Goal: Find specific page/section: Find specific page/section

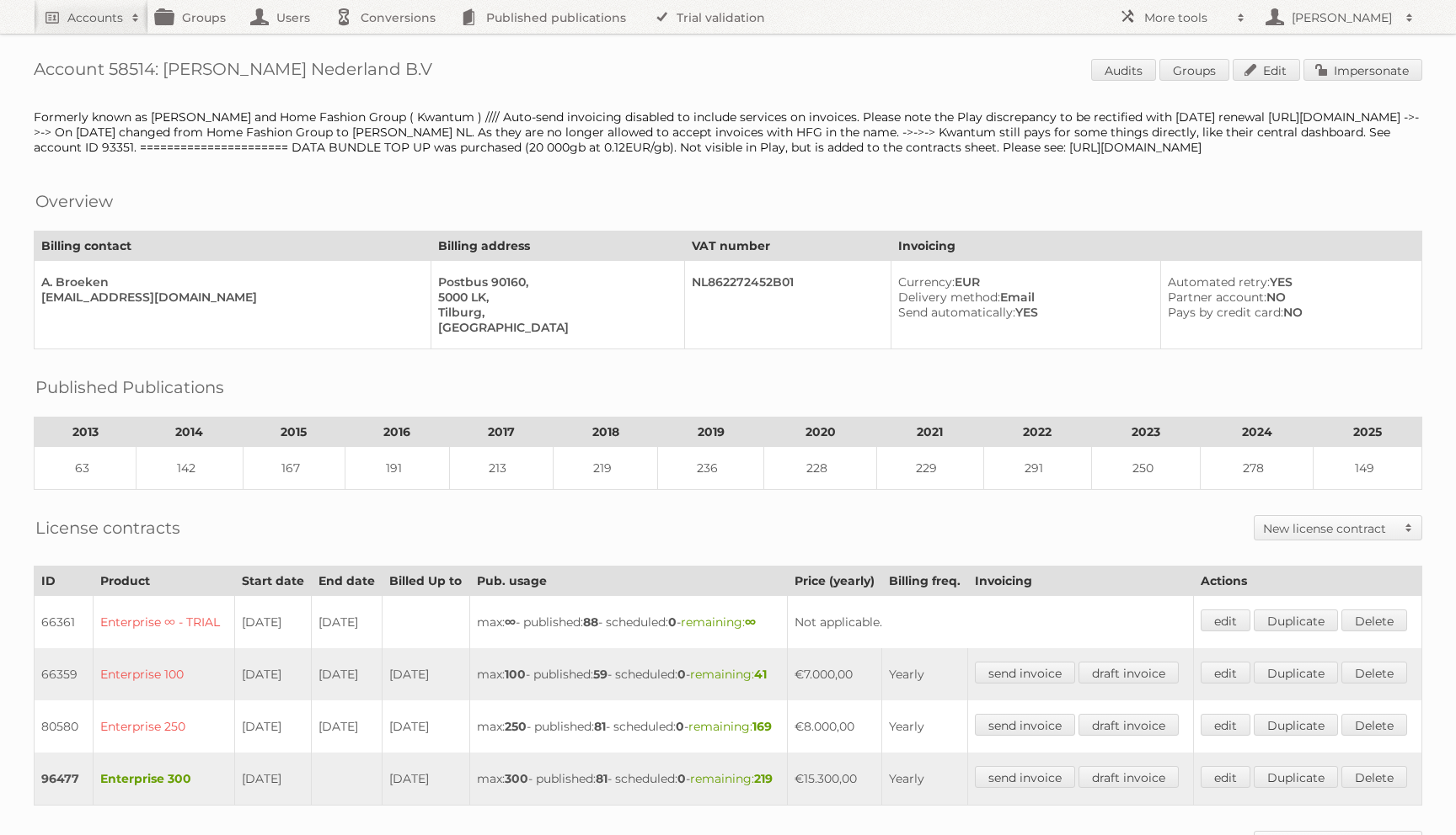
scroll to position [575, 0]
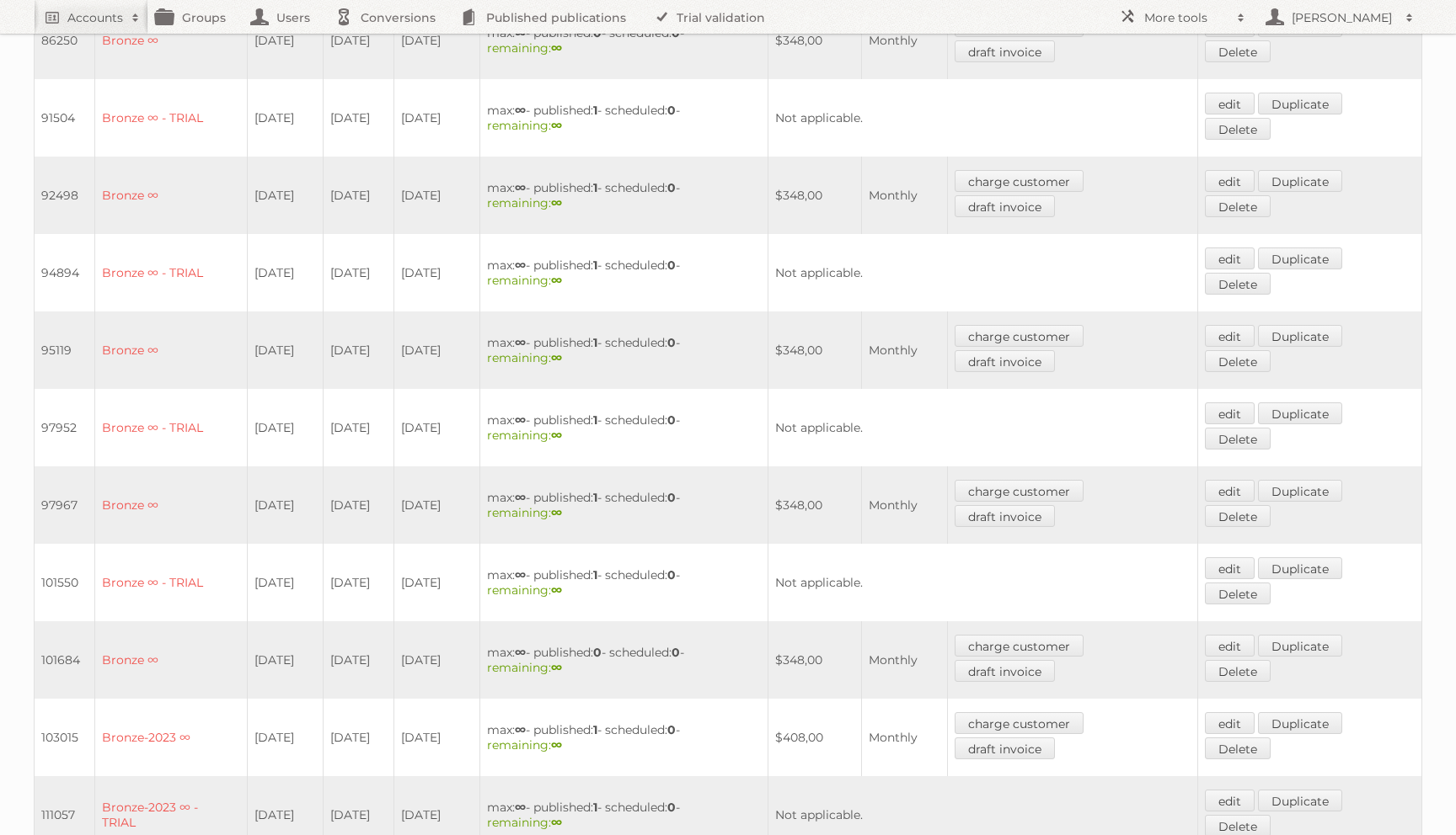
scroll to position [850, 0]
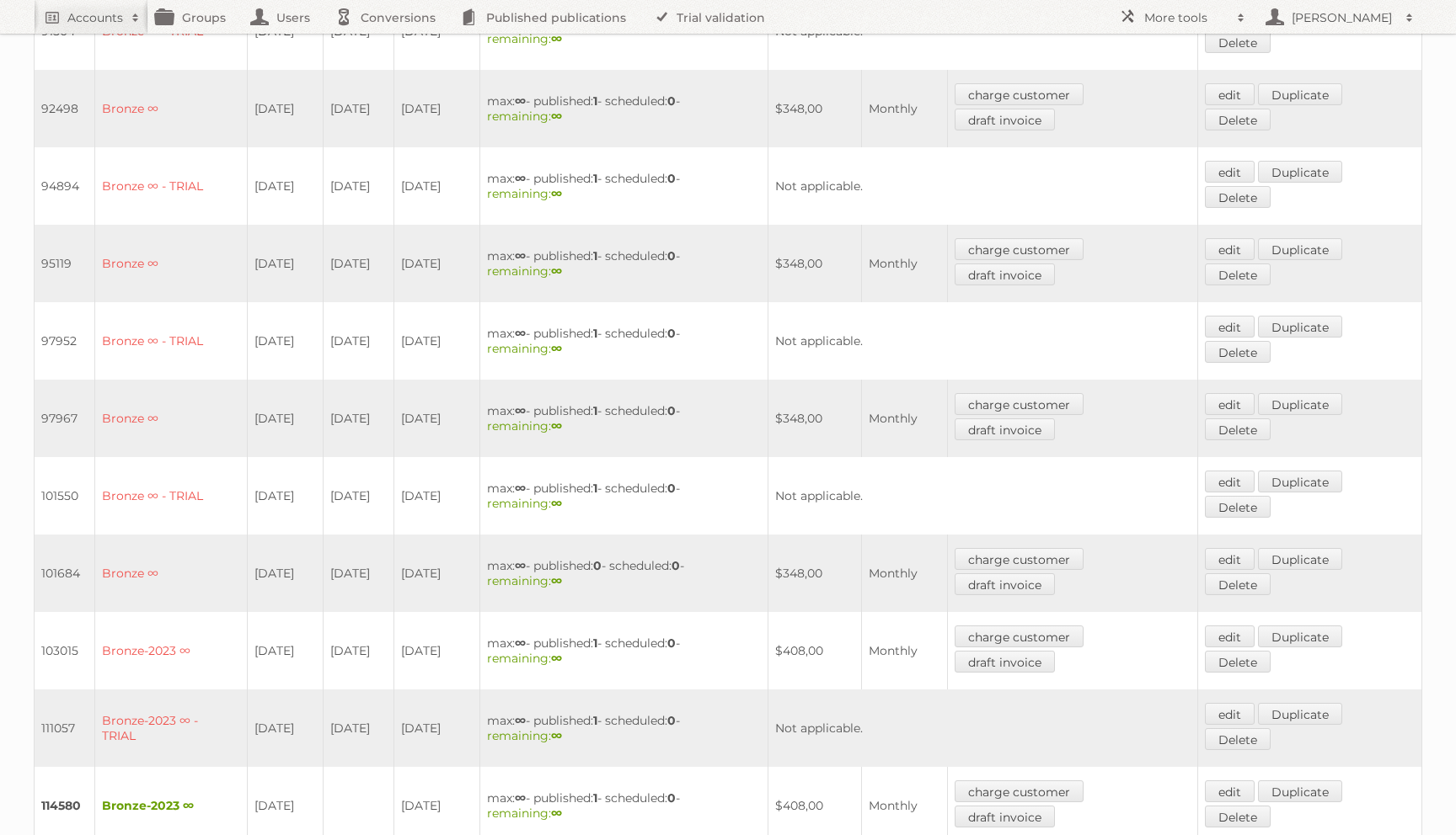
drag, startPoint x: 374, startPoint y: 628, endPoint x: 204, endPoint y: 630, distance: 170.0
click at [204, 630] on tr "103015 Bronze-2023 ∞ 07-01-2024 06-11-2024 06-11-2024 max: ∞ - published: 1 - s…" at bounding box center [728, 651] width 1387 height 78
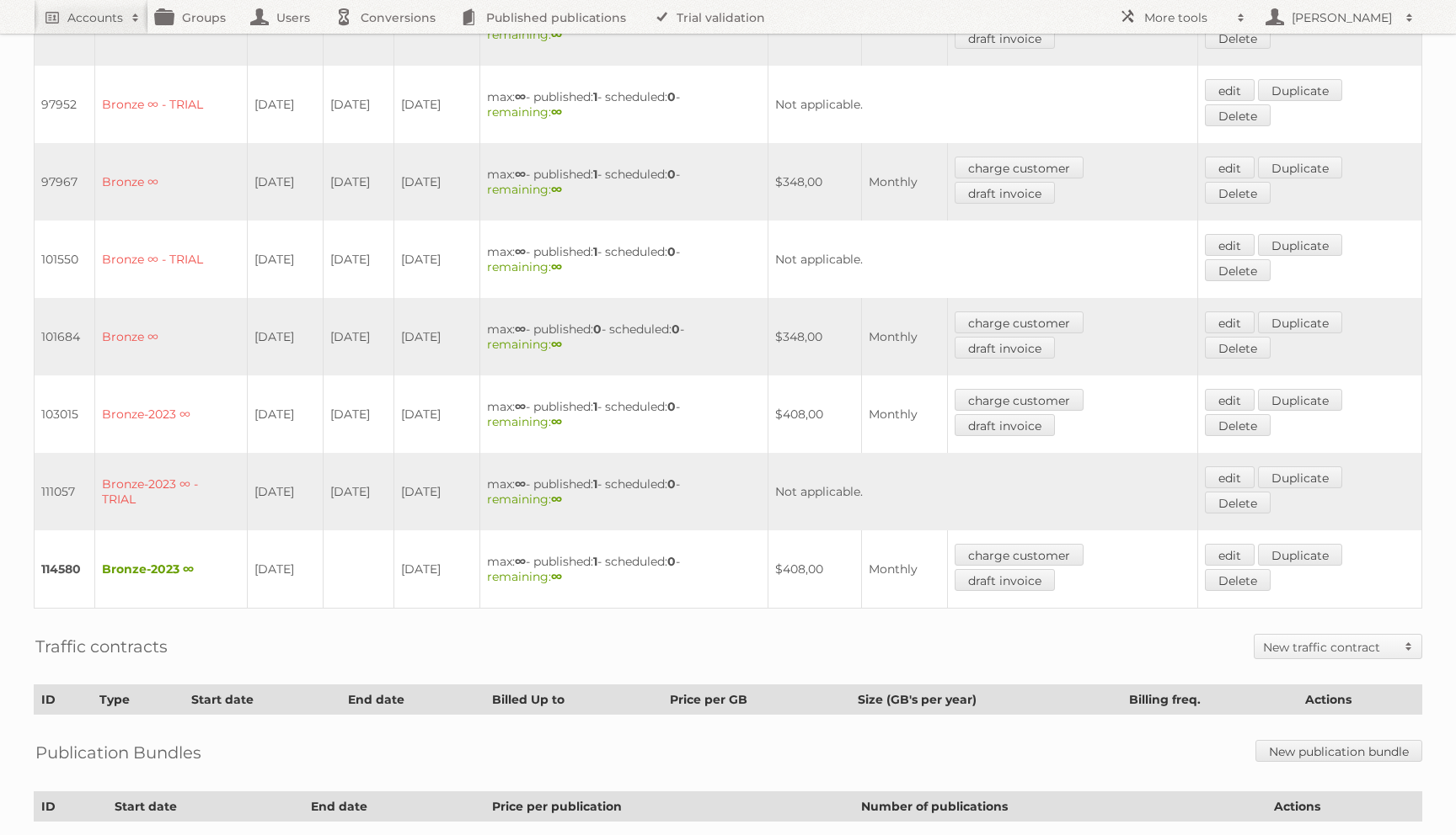
scroll to position [1097, 0]
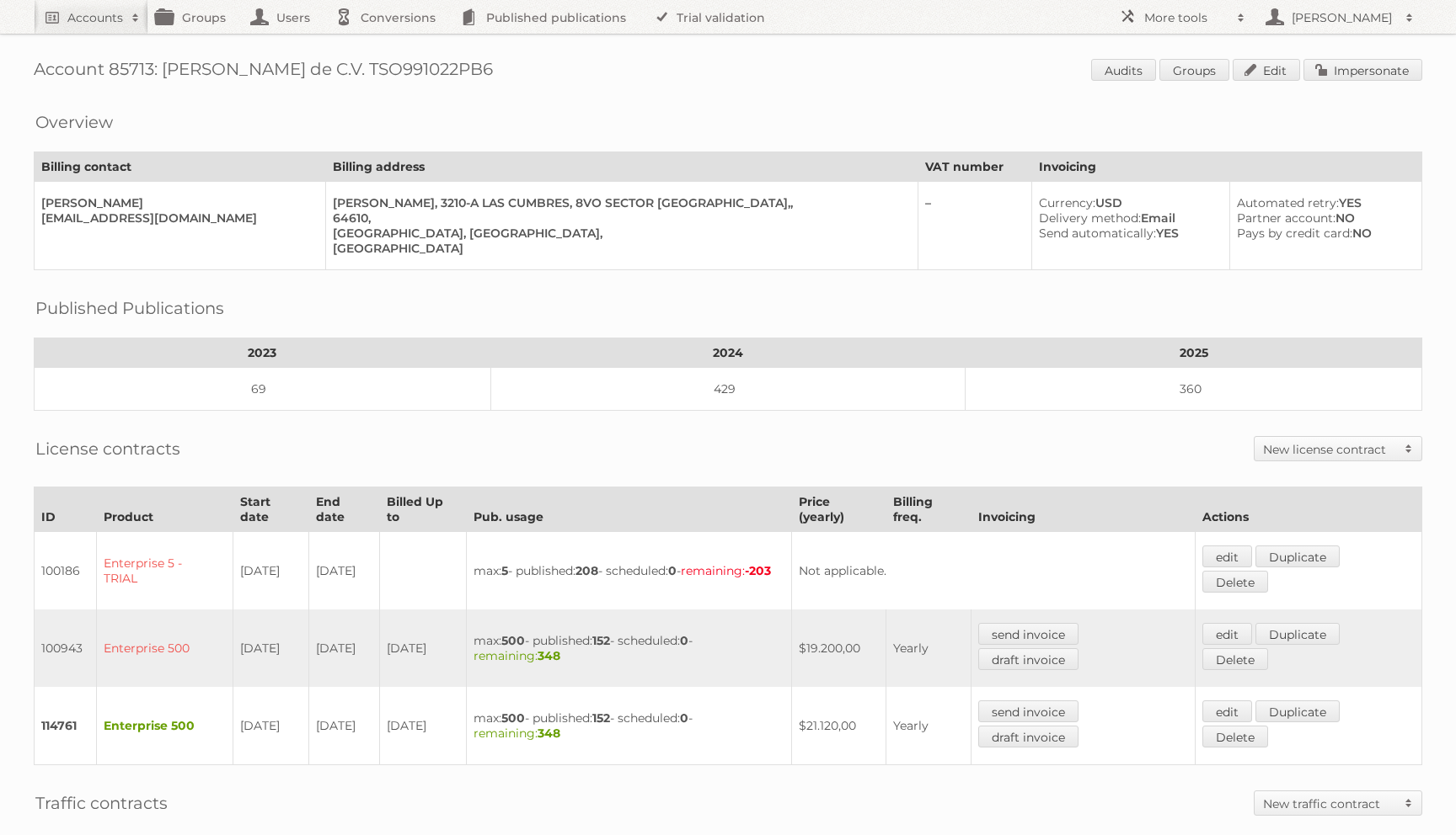
click at [609, 576] on td "max: 5 - published: 208 - scheduled: 0 - remaining: -203" at bounding box center [628, 571] width 325 height 79
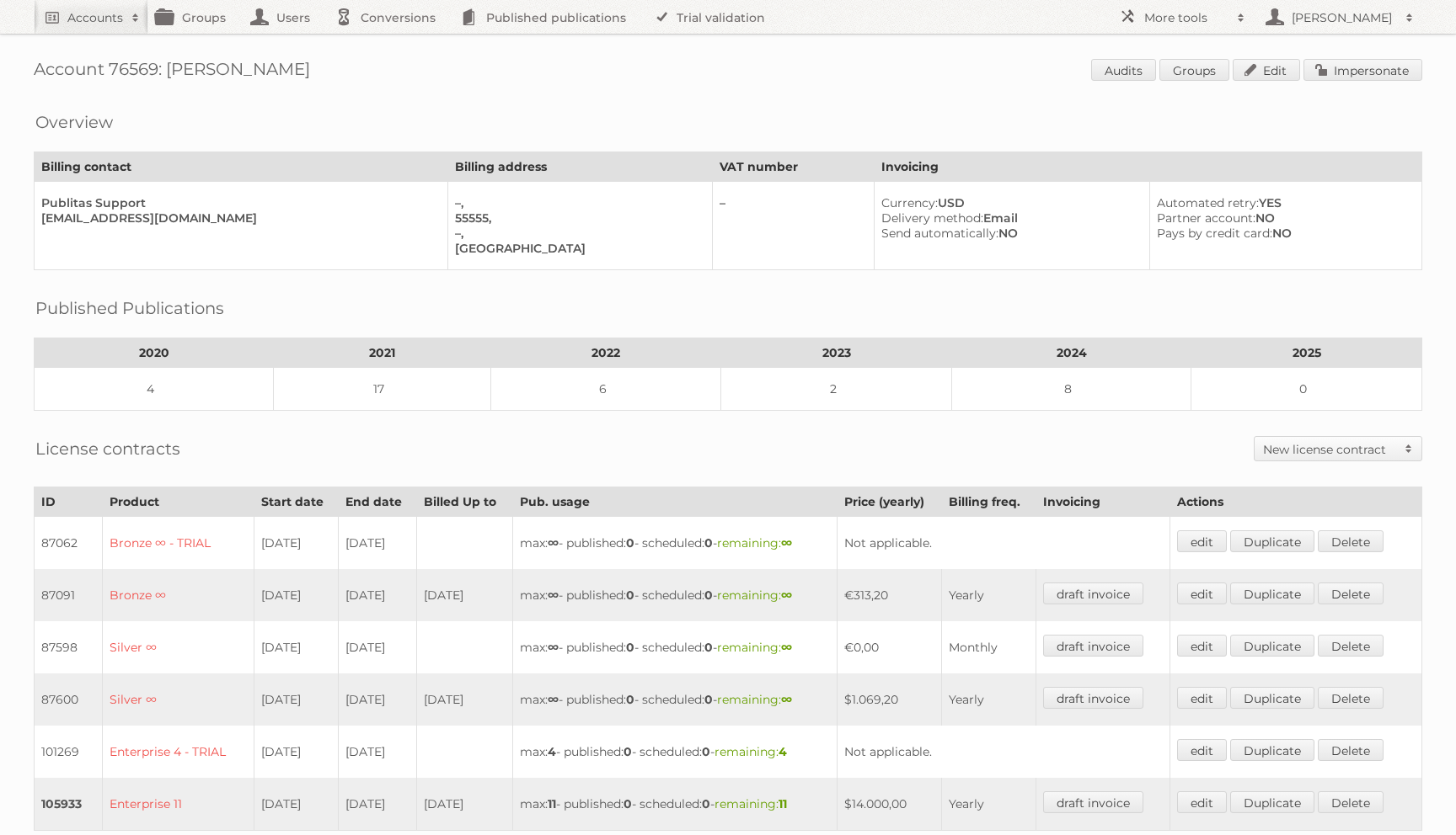
scroll to position [322, 0]
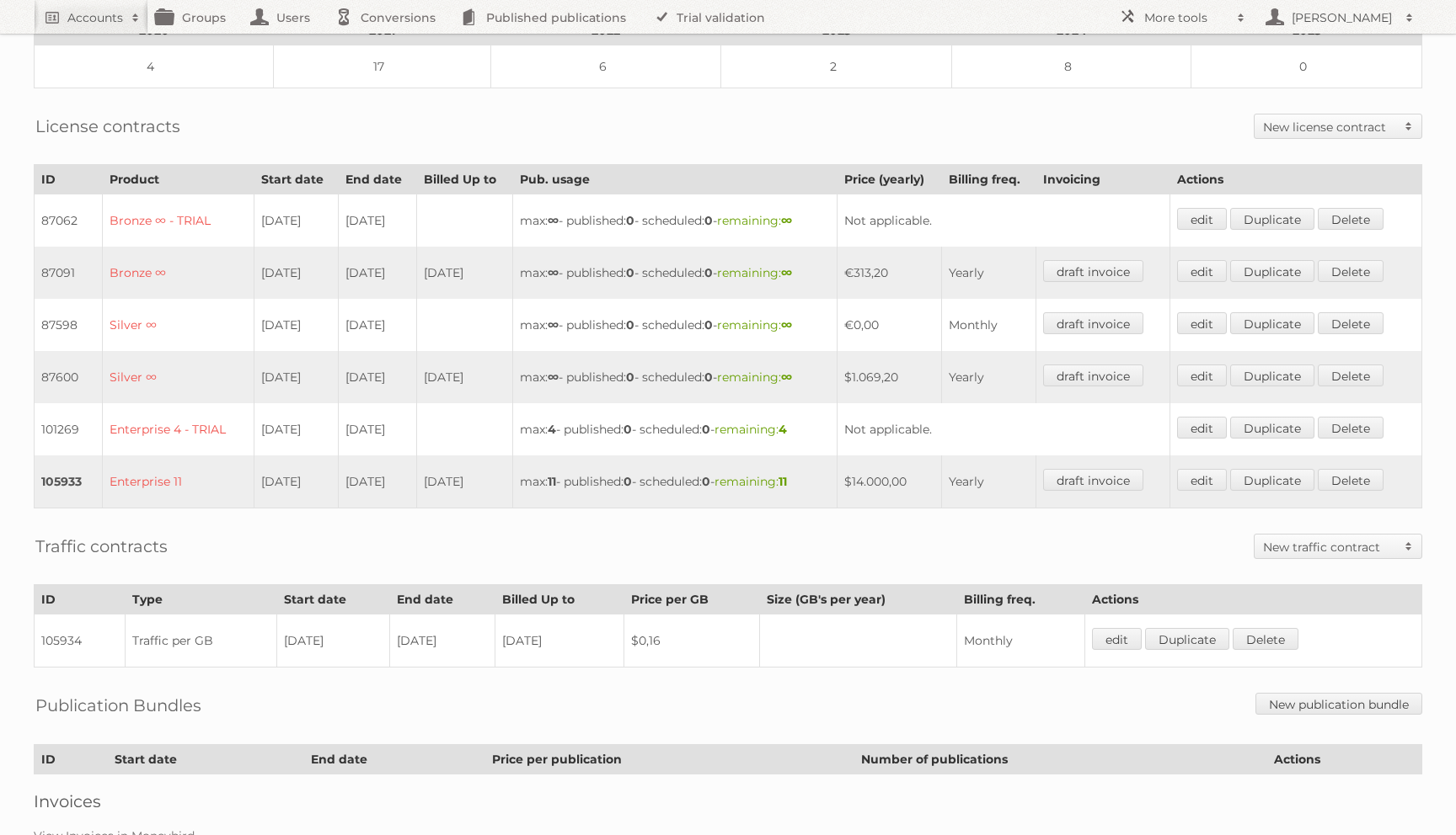
drag, startPoint x: 396, startPoint y: 470, endPoint x: 262, endPoint y: 467, distance: 134.0
click at [262, 467] on tr "105933 Enterprise 11 12-02-2024 11-02-2025 11-02-2025 max: 11 - published: 0 - …" at bounding box center [728, 481] width 1387 height 53
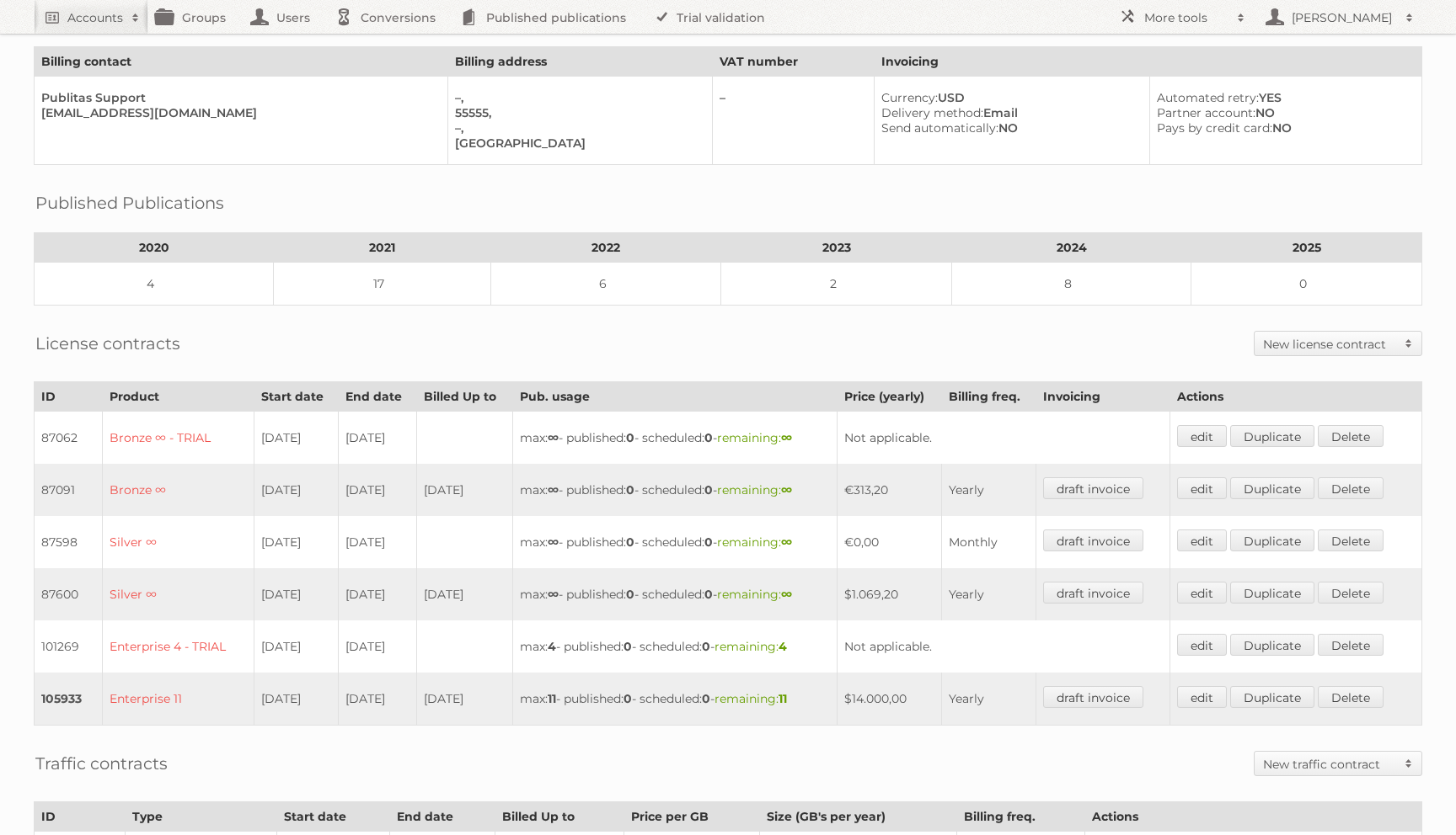
scroll to position [0, 0]
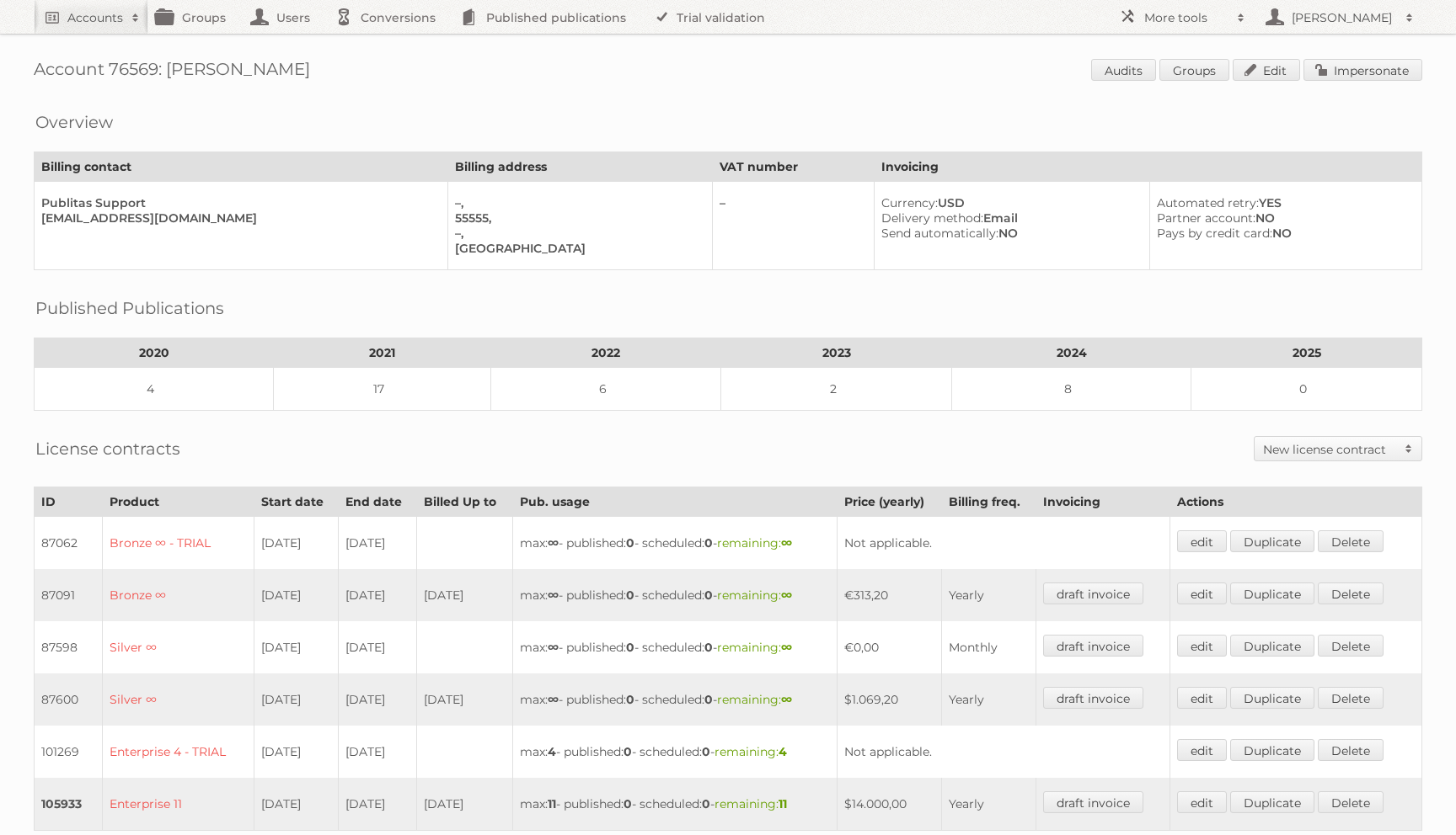
click at [141, 77] on h1 "Account 76569: Peter Millar Audits Groups Edit Impersonate" at bounding box center [728, 71] width 1388 height 25
copy h1 "76569"
click at [190, 77] on h1 "Account 76569: Peter Millar Audits Groups Edit Impersonate" at bounding box center [728, 71] width 1388 height 25
click at [126, 71] on h1 "Account 76569: Peter Millar Audits Groups Edit Impersonate" at bounding box center [728, 71] width 1388 height 25
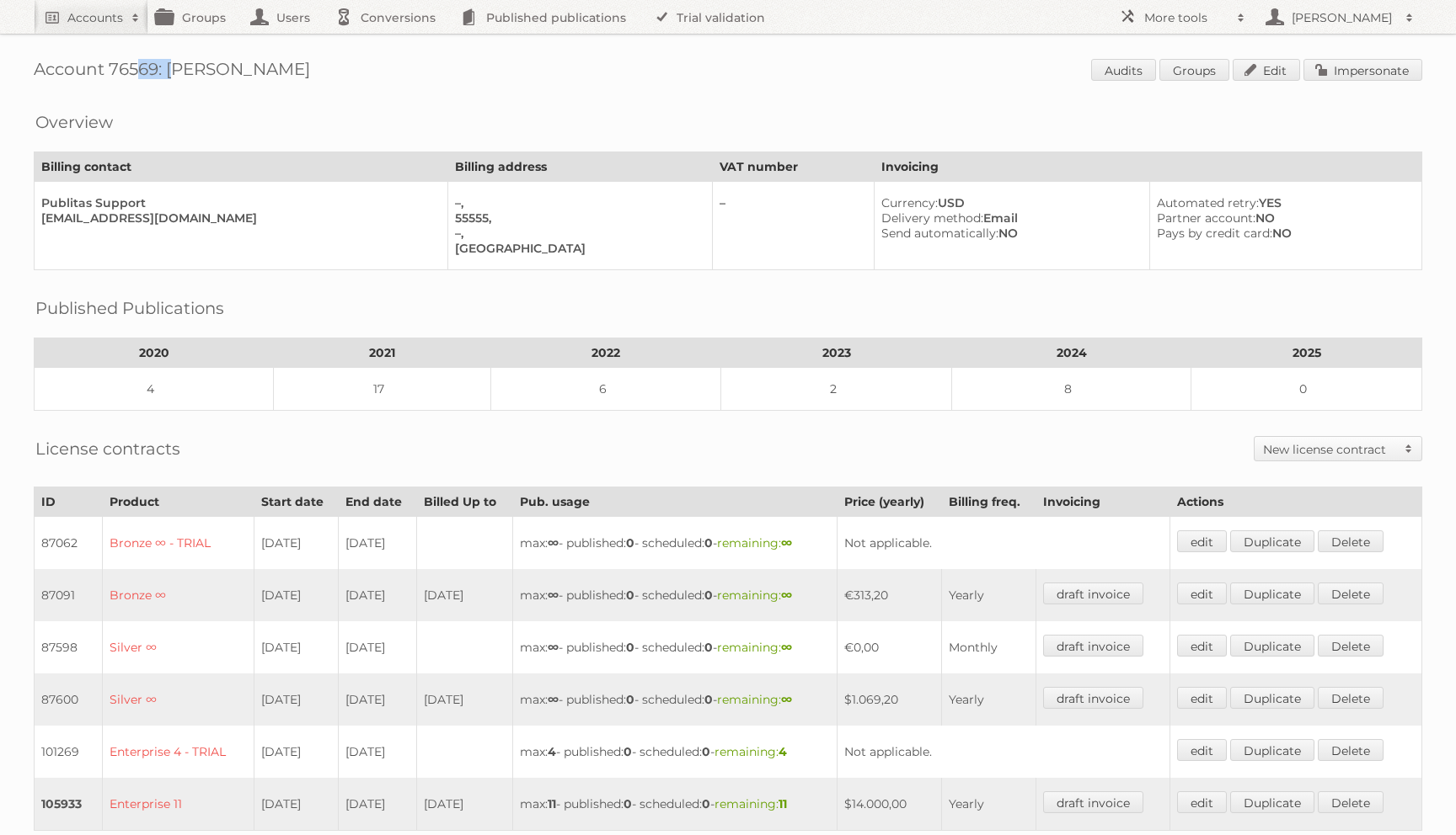
click at [126, 71] on h1 "Account 76569: Peter Millar Audits Groups Edit Impersonate" at bounding box center [728, 71] width 1388 height 25
click at [170, 136] on div "Overview Billing contact Billing address VAT number Invoicing Publitas Support …" at bounding box center [728, 186] width 1388 height 169
click at [127, 78] on h1 "Account 76569: Peter Millar Audits Groups Edit Impersonate" at bounding box center [728, 71] width 1388 height 25
copy h1 "76569"
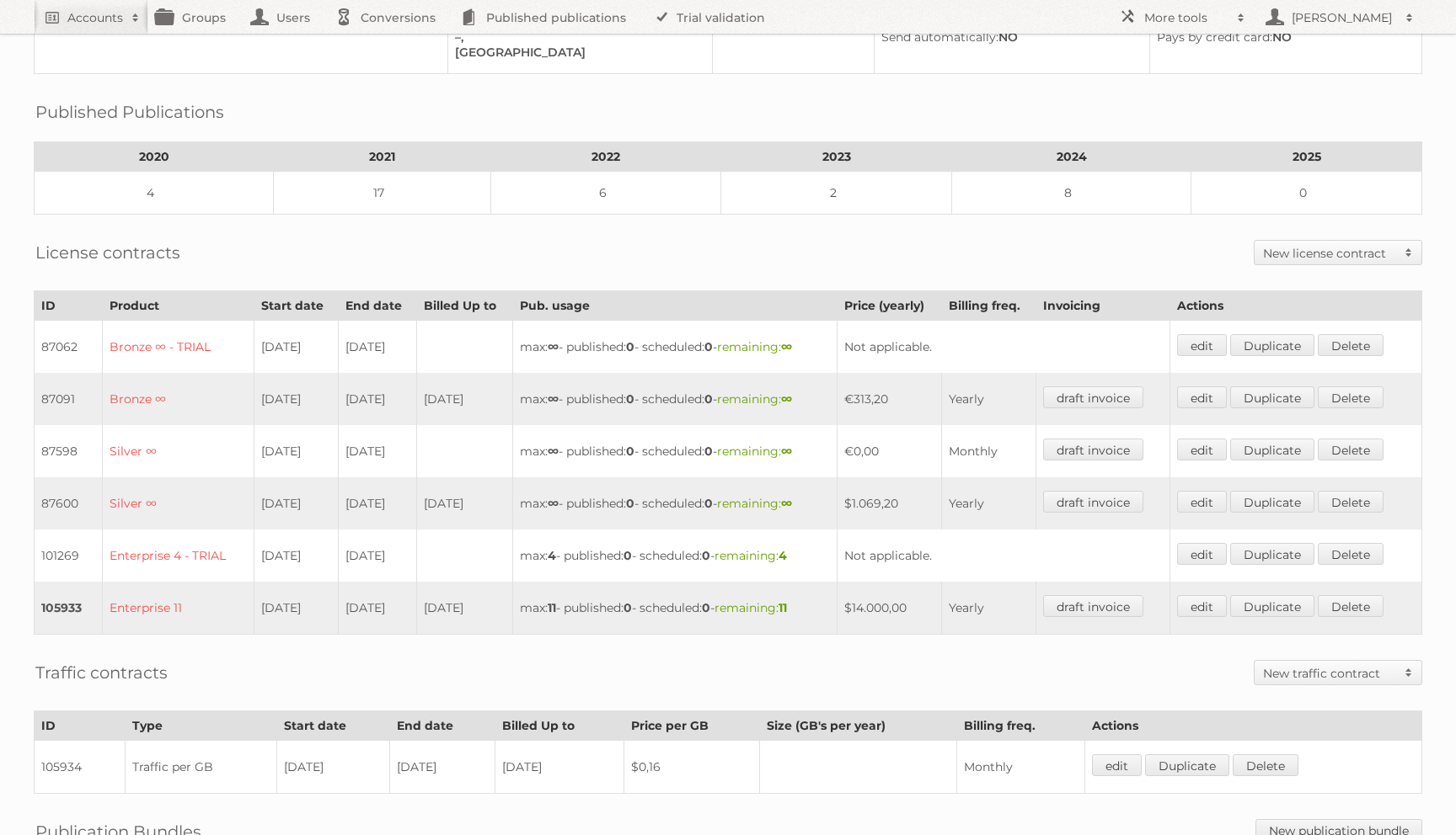
scroll to position [420, 0]
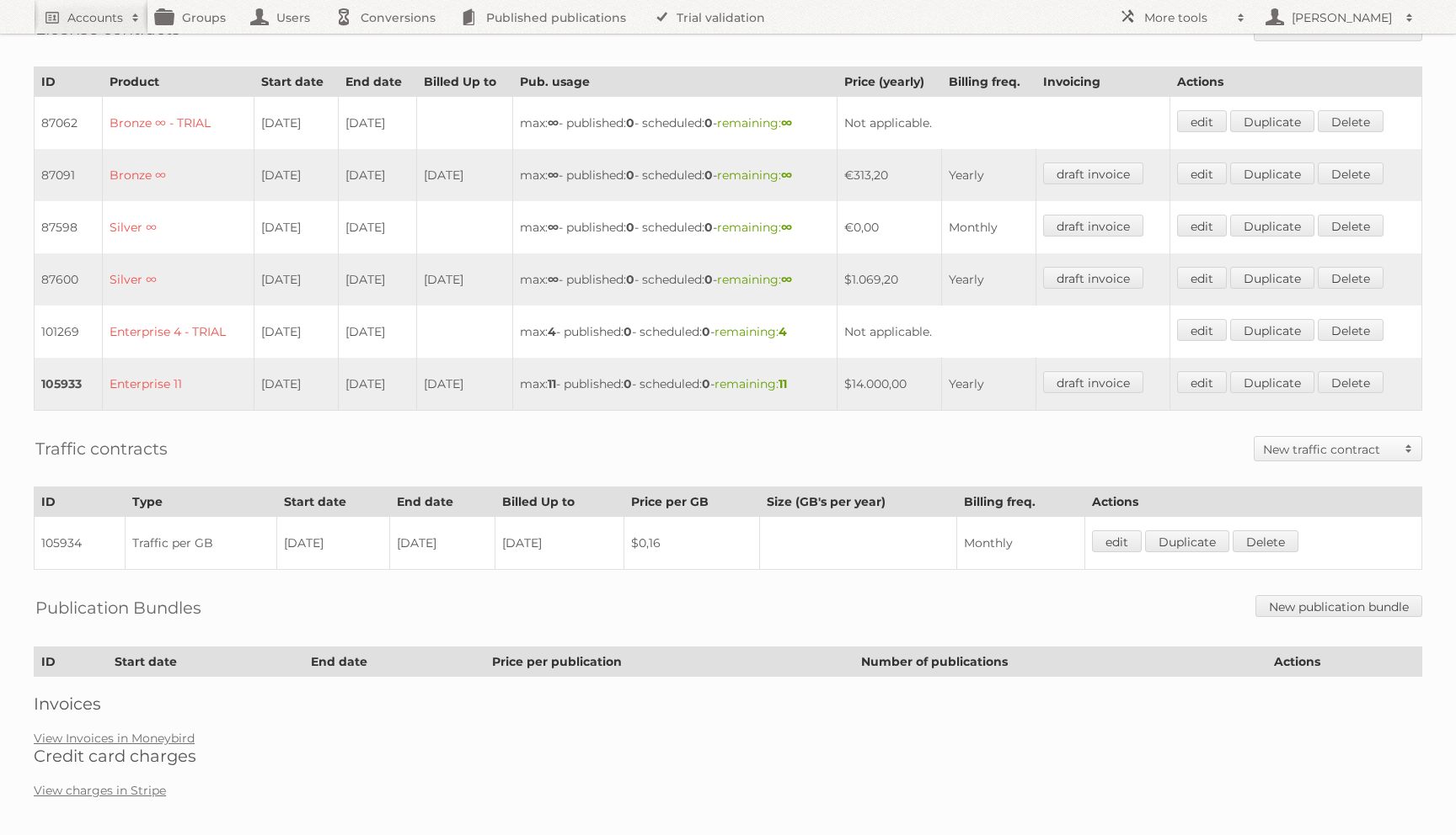
drag, startPoint x: 912, startPoint y: 375, endPoint x: 870, endPoint y: 372, distance: 42.1
click at [870, 372] on td "$14.000,00" at bounding box center [888, 384] width 104 height 53
copy td "$14.000"
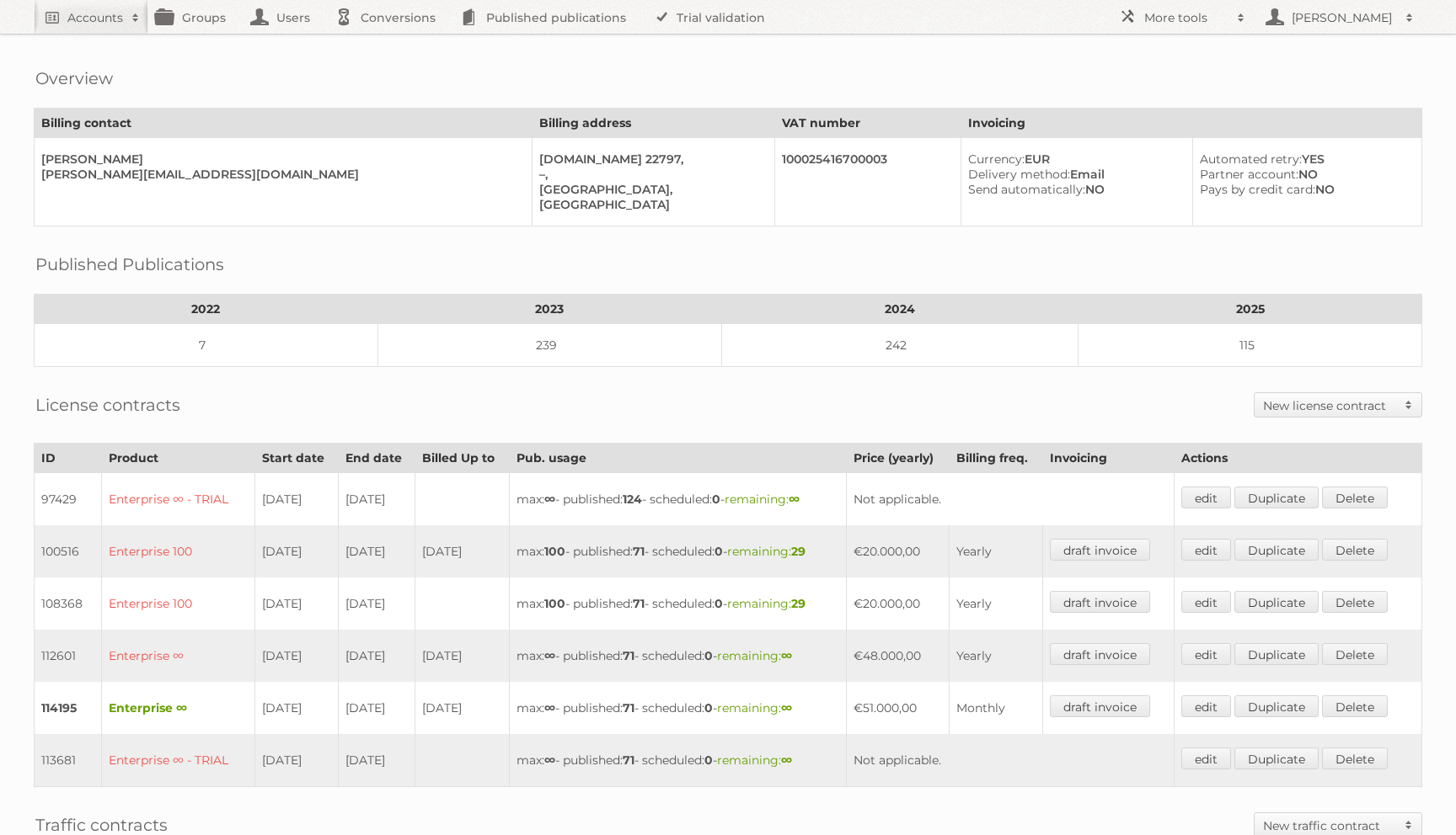
scroll to position [110, 0]
click at [388, 30] on link "Conversions" at bounding box center [390, 17] width 125 height 34
click at [882, 646] on td "€48.000,00" at bounding box center [897, 653] width 102 height 53
click at [885, 642] on td "€48.000,00" at bounding box center [897, 653] width 102 height 53
click at [879, 642] on td "€48.000,00" at bounding box center [897, 653] width 102 height 53
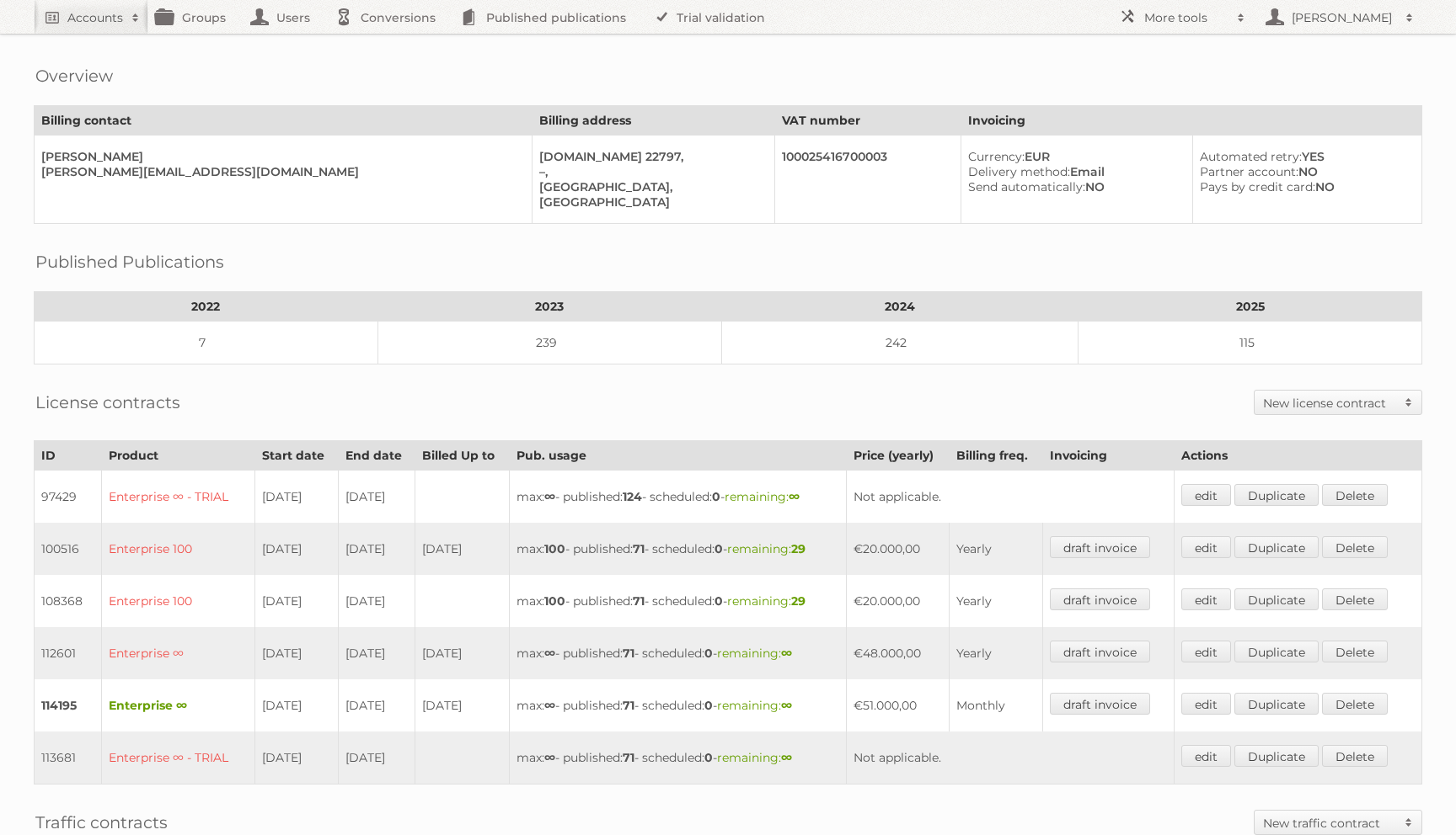
click at [887, 643] on td "€48.000,00" at bounding box center [897, 653] width 102 height 53
click at [879, 642] on td "€48.000,00" at bounding box center [897, 653] width 102 height 53
copy td "€"
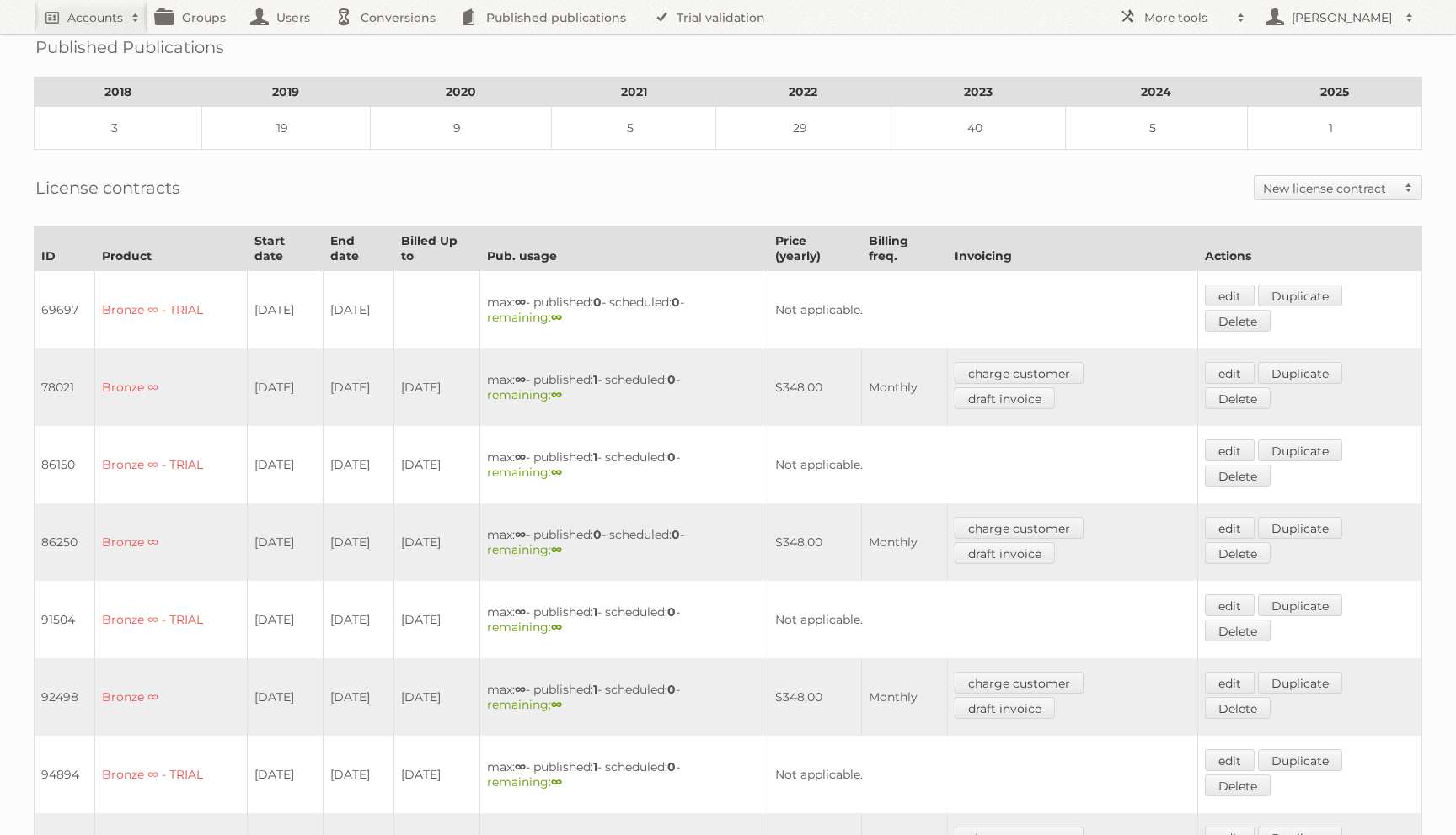
scroll to position [1065, 0]
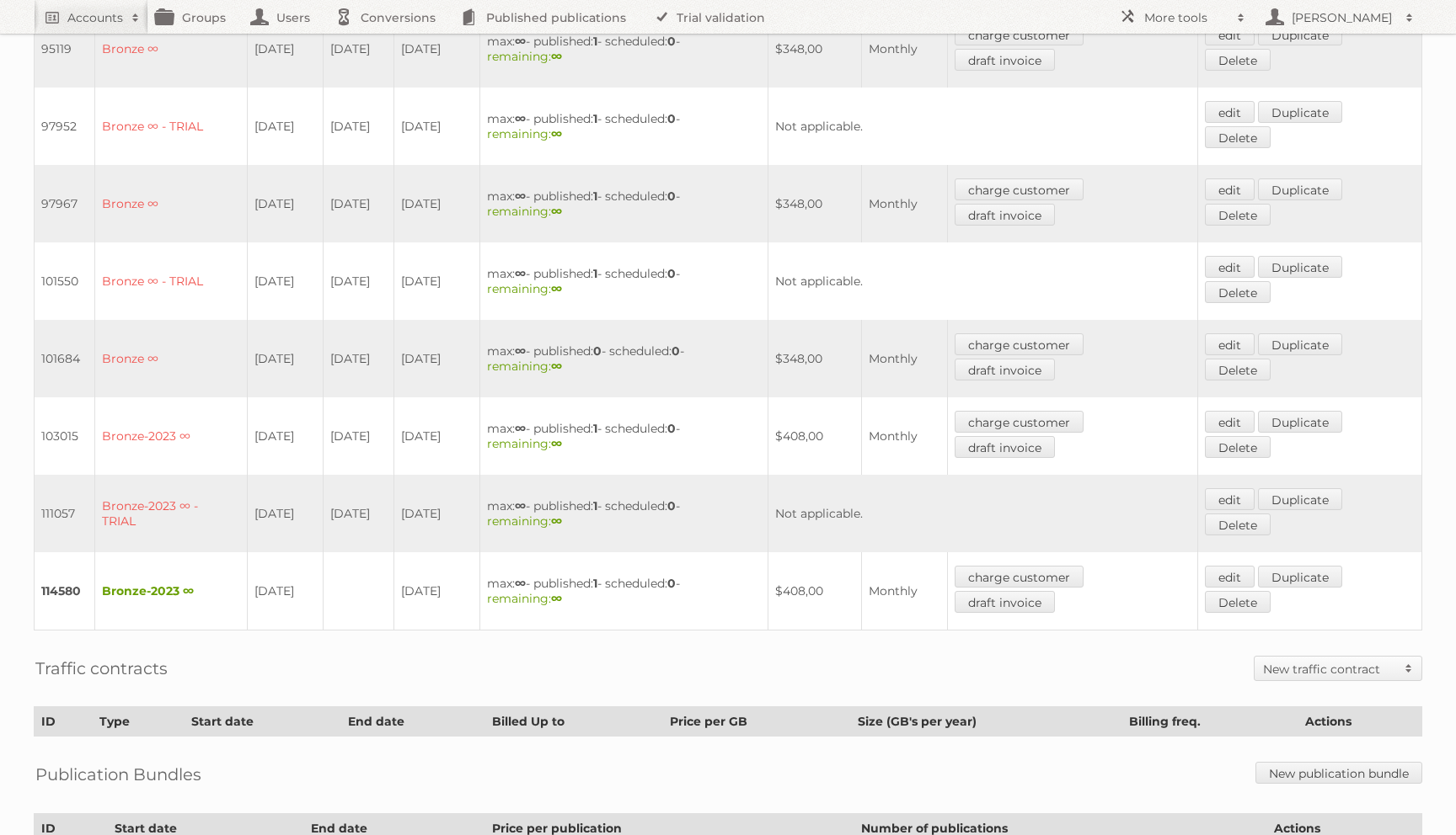
drag, startPoint x: 441, startPoint y: 416, endPoint x: 203, endPoint y: 416, distance: 238.0
click at [203, 416] on tr "103015 Bronze-2023 ∞ [DATE] [DATE] [DATE] max: ∞ - published: 1 - scheduled: 0 …" at bounding box center [728, 436] width 1387 height 78
click at [200, 420] on td "Bronze-2023 ∞" at bounding box center [171, 436] width 152 height 78
click at [58, 410] on td "103015" at bounding box center [65, 436] width 61 height 78
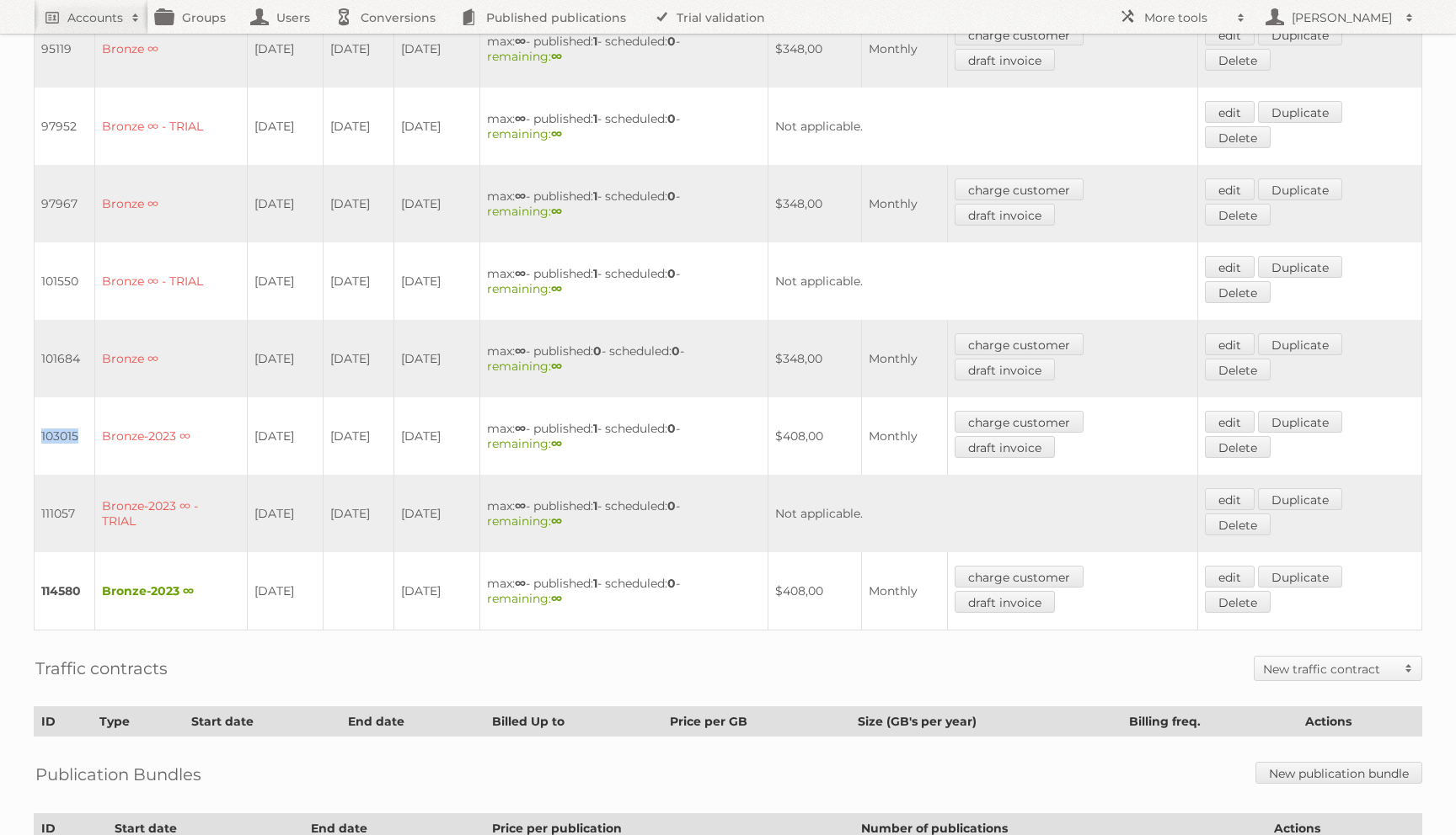
copy td "103015"
click at [192, 475] on td "Bronze-2023 ∞ - TRIAL" at bounding box center [171, 514] width 152 height 78
click at [64, 418] on td "103015" at bounding box center [65, 436] width 61 height 78
copy td "103015"
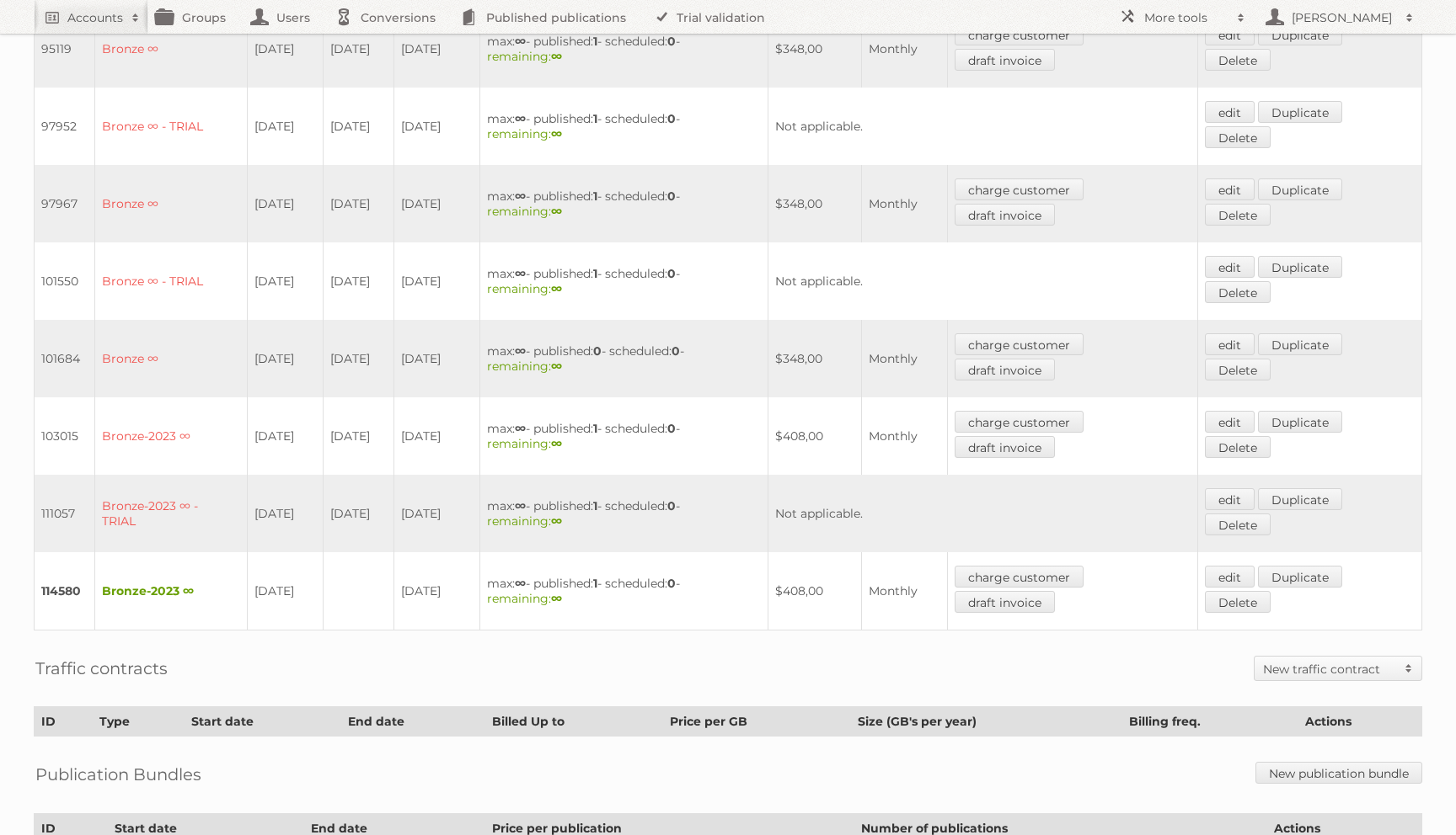
click at [479, 282] on td "23-08-2023" at bounding box center [437, 281] width 86 height 78
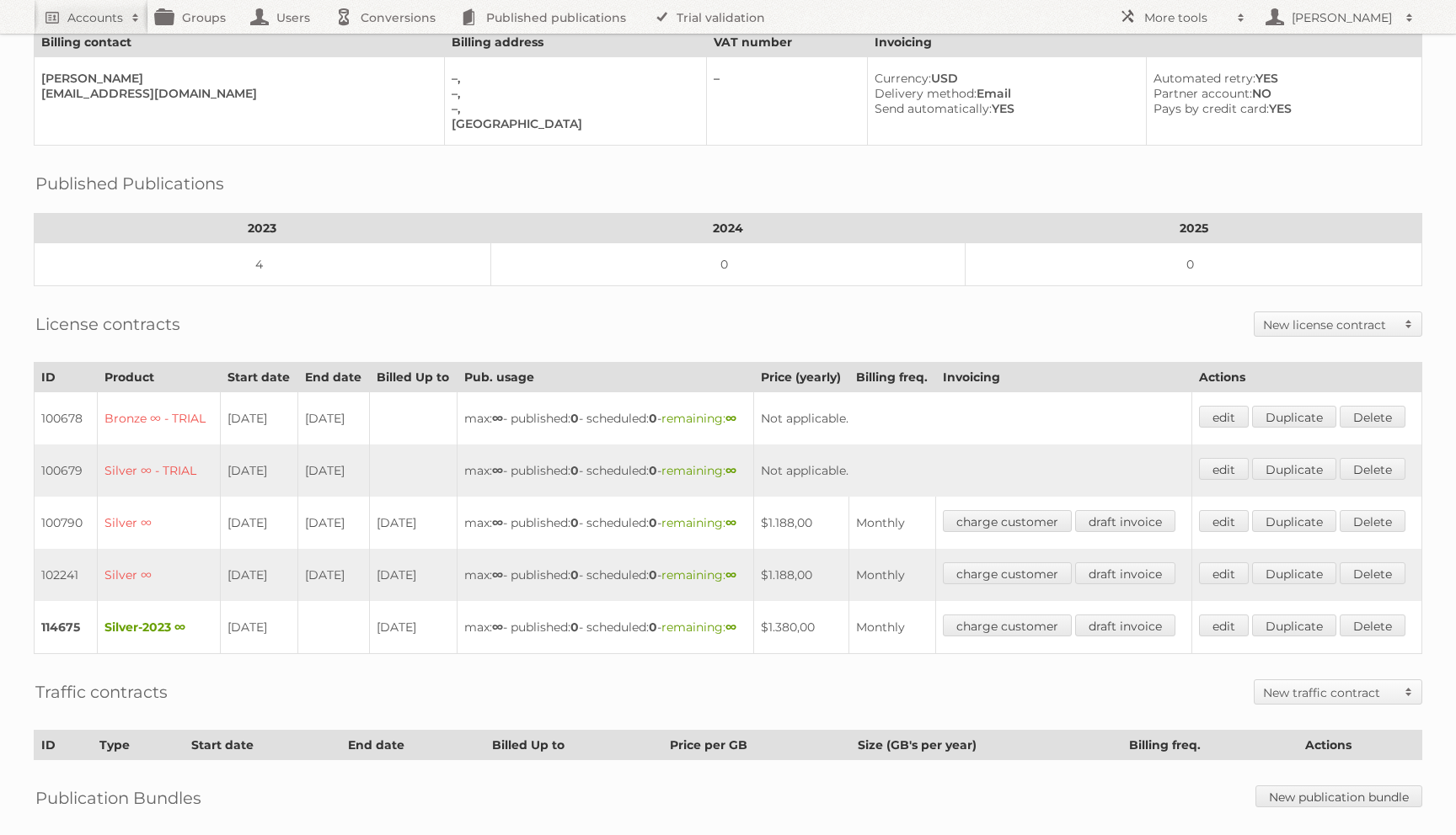
scroll to position [172, 0]
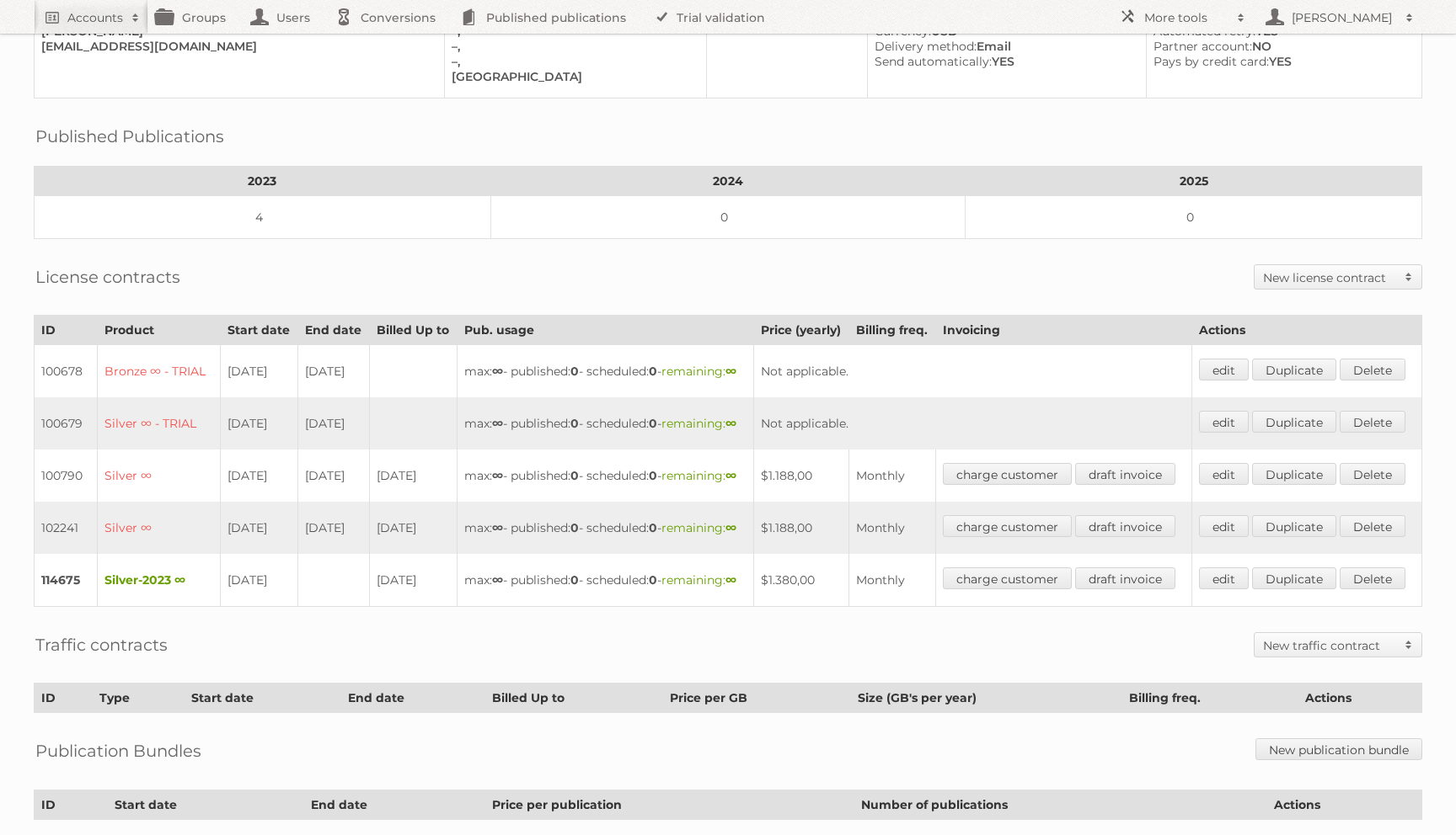
click at [80, 554] on td "102241" at bounding box center [67, 528] width 64 height 53
click at [59, 554] on td "102241" at bounding box center [67, 528] width 64 height 53
copy td "102241"
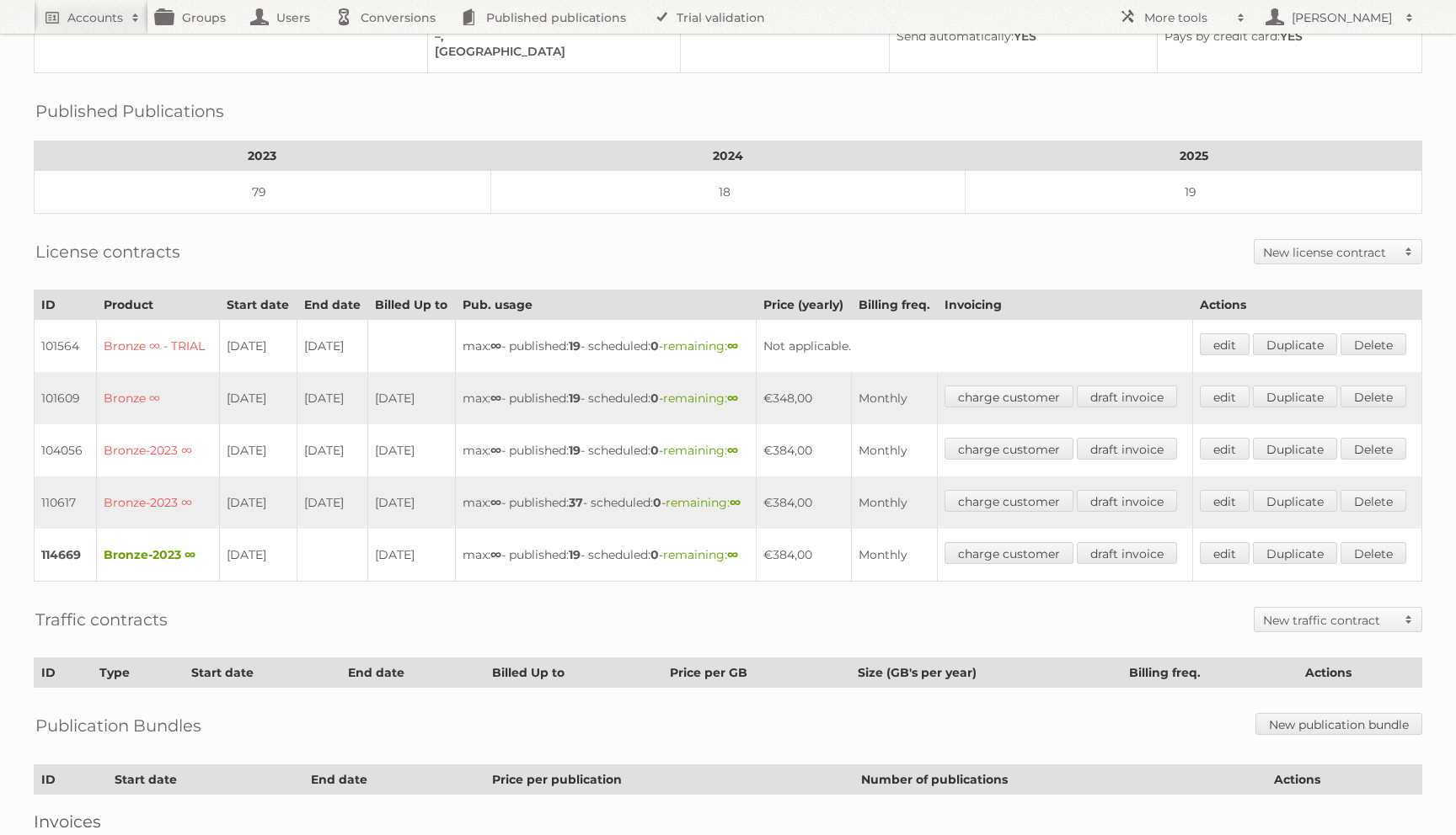
scroll to position [289, 0]
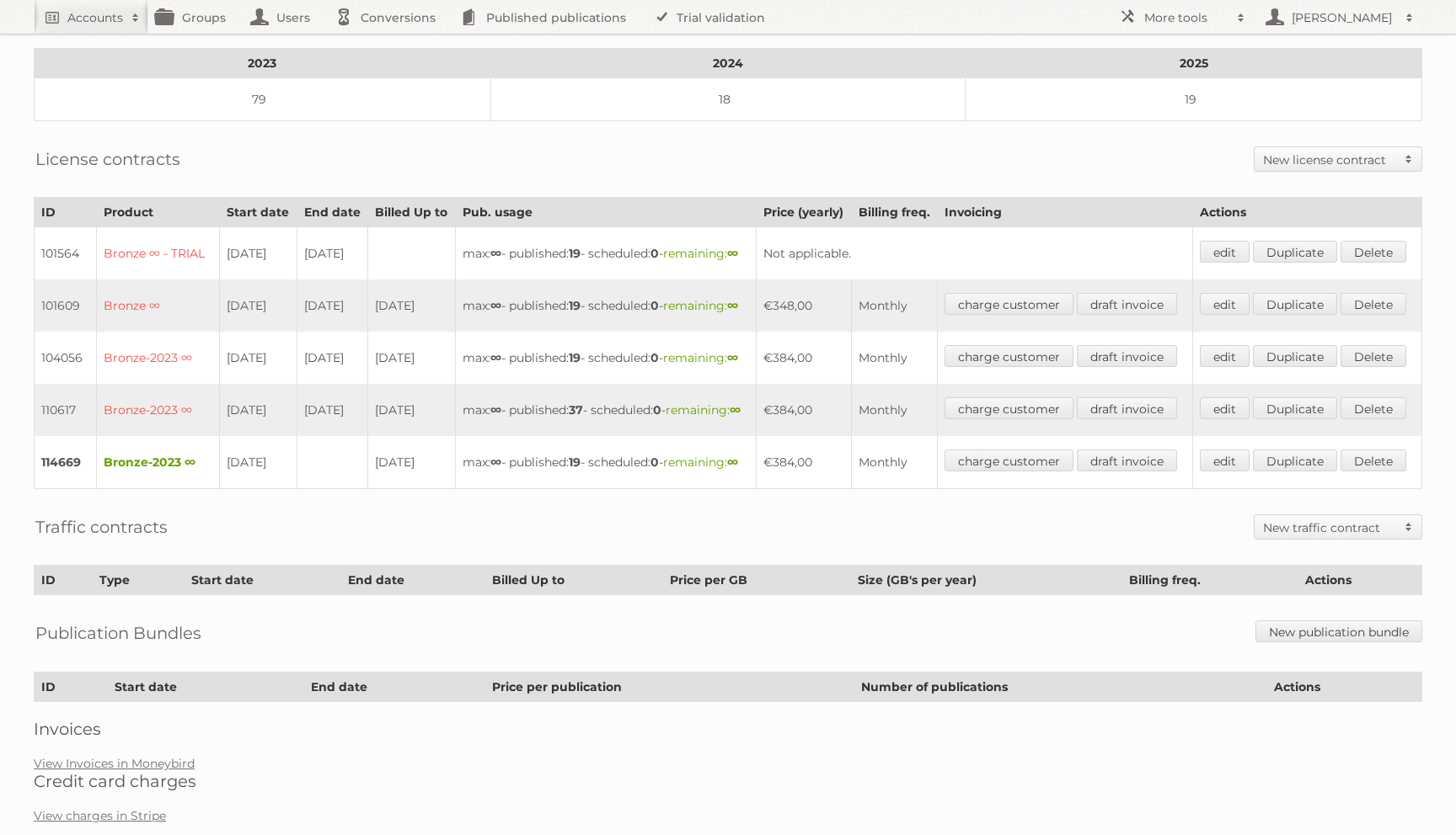
click at [91, 436] on td "110617" at bounding box center [66, 410] width 63 height 53
click at [64, 436] on td "110617" at bounding box center [66, 410] width 63 height 53
copy td "110617"
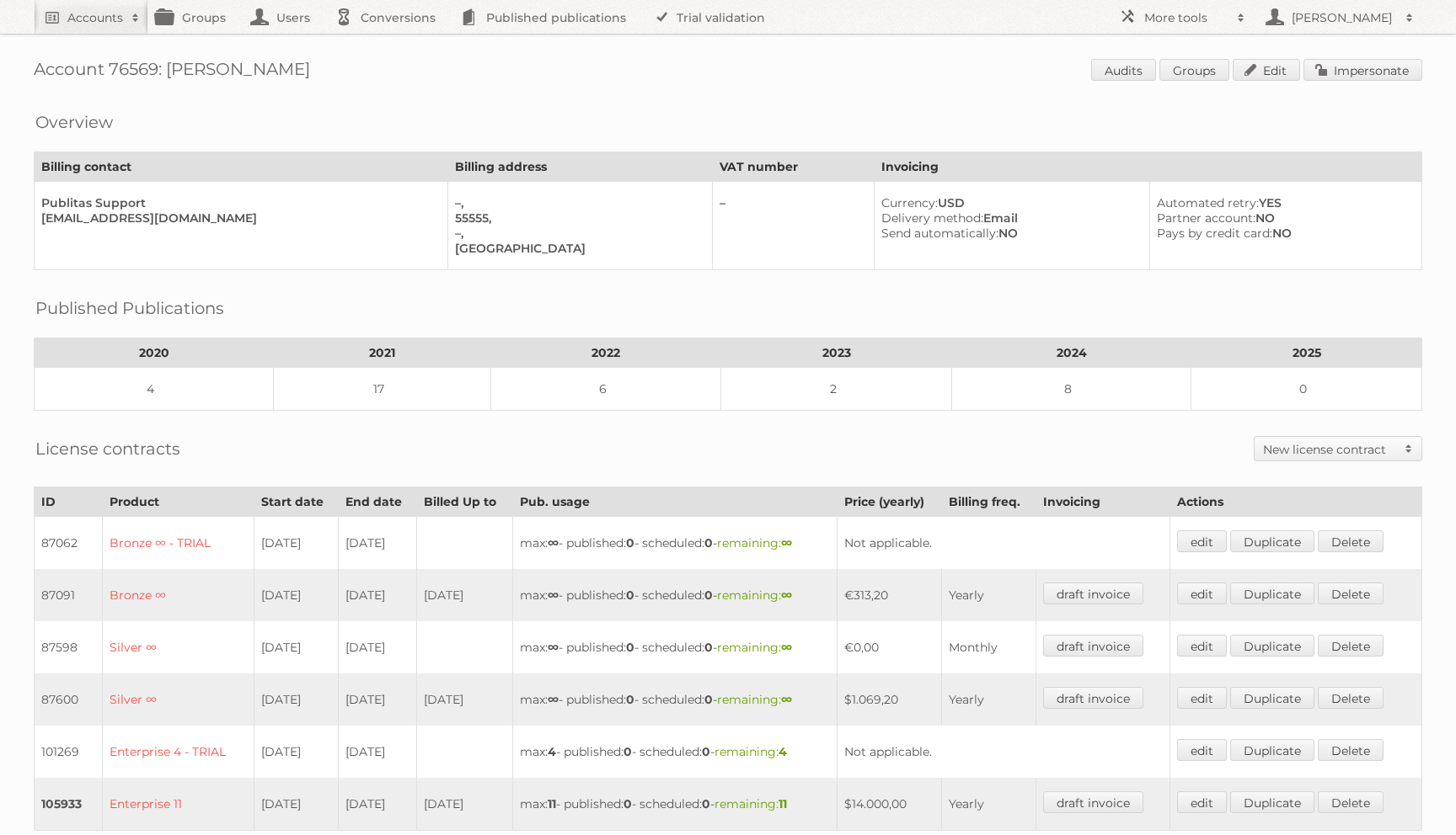
scroll to position [5, 0]
